Goal: Find specific page/section: Find specific page/section

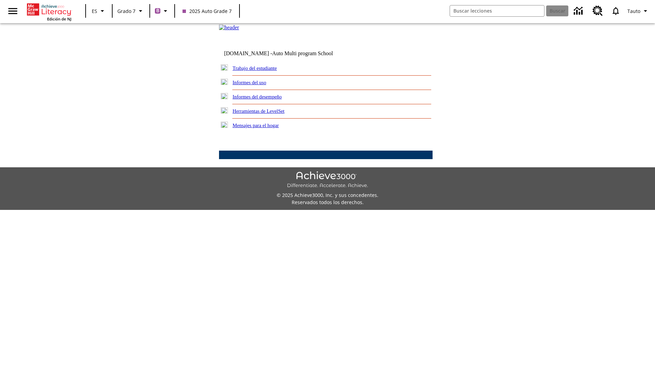
click at [263, 71] on link "Trabajo del estudiante" at bounding box center [255, 67] width 44 height 5
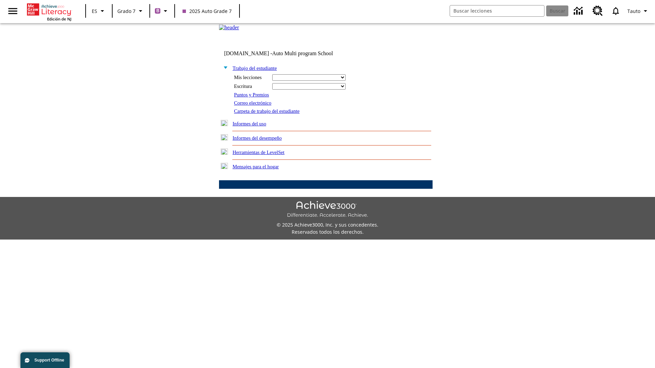
click at [255, 106] on link "Correo electrónico" at bounding box center [252, 102] width 37 height 5
